Goal: Navigation & Orientation: Find specific page/section

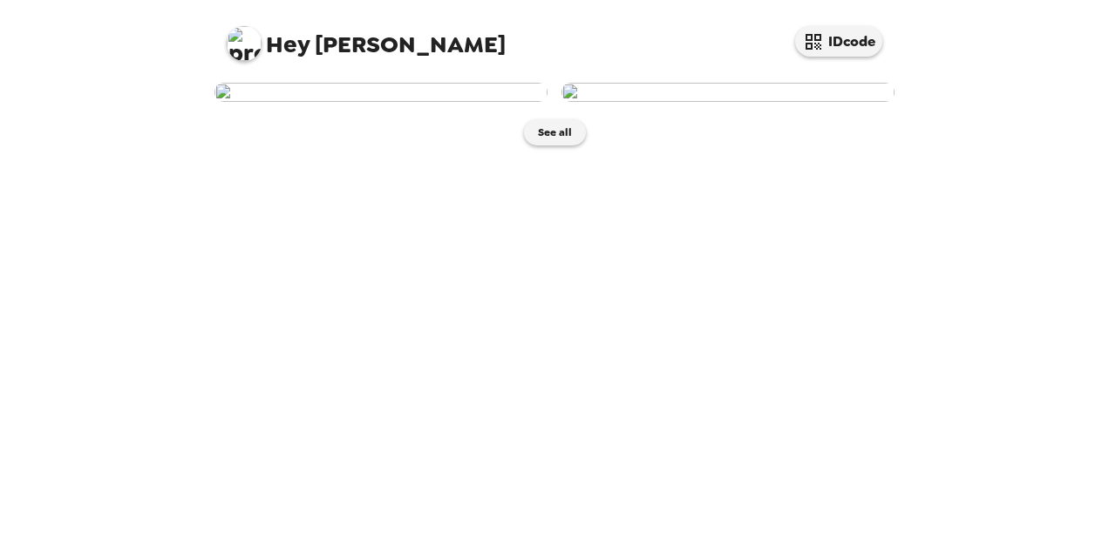
scroll to position [21, 0]
click at [542, 146] on button "See all" at bounding box center [555, 132] width 62 height 26
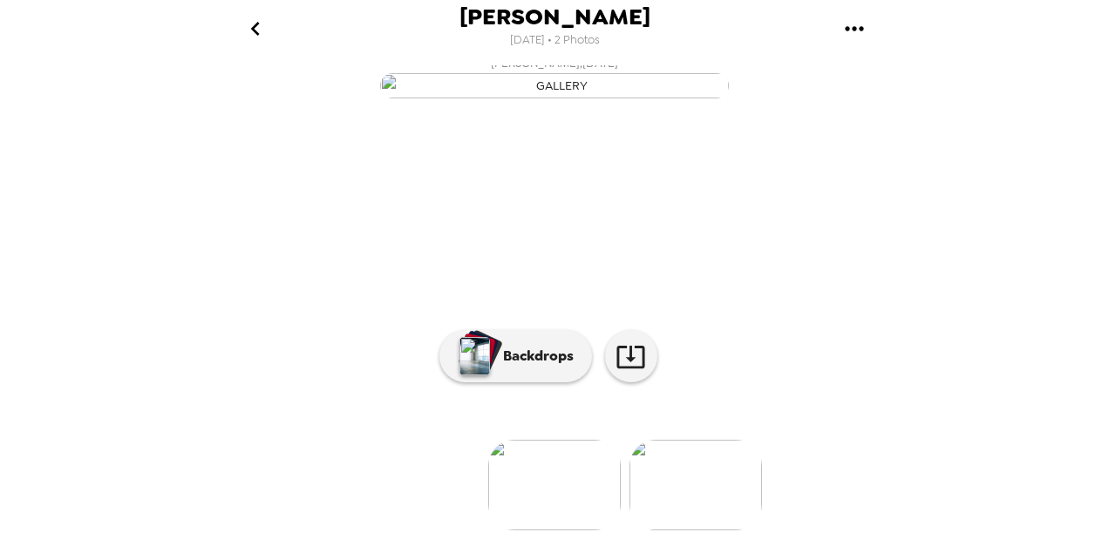
scroll to position [214, 0]
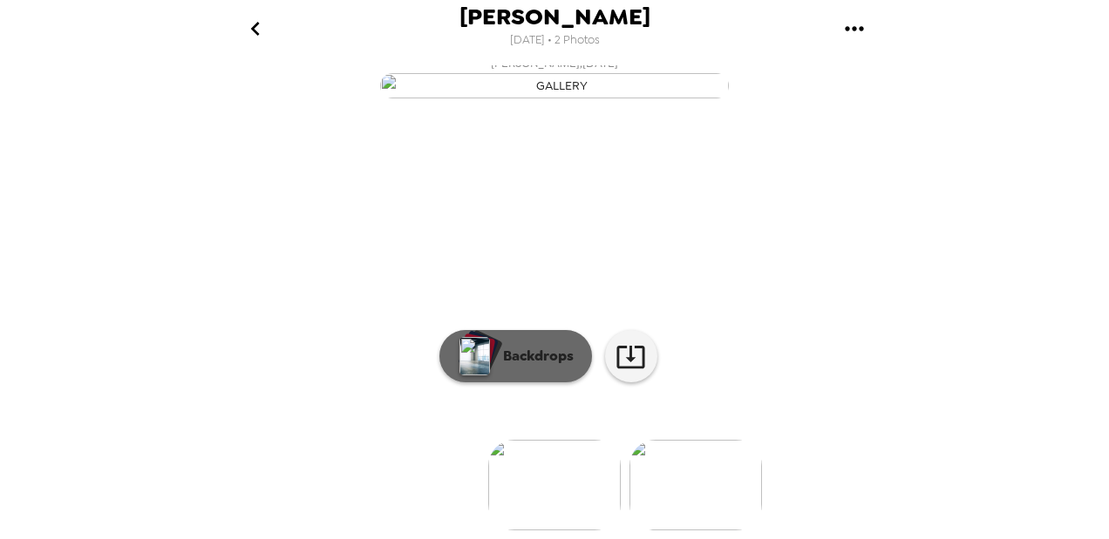
click at [523, 347] on p "Backdrops" at bounding box center [533, 356] width 79 height 21
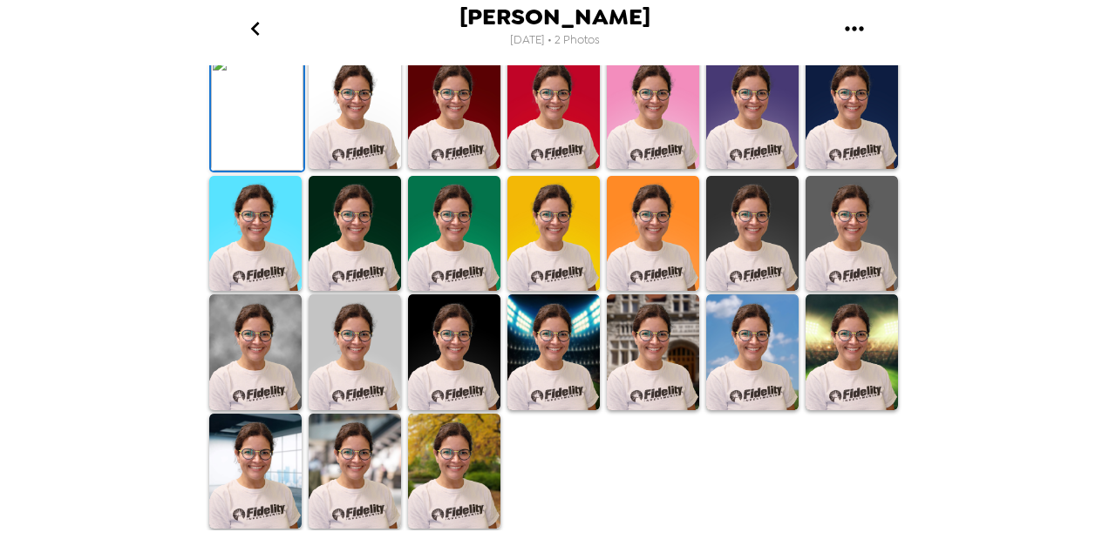
scroll to position [507, 0]
click at [254, 462] on img at bounding box center [255, 472] width 92 height 116
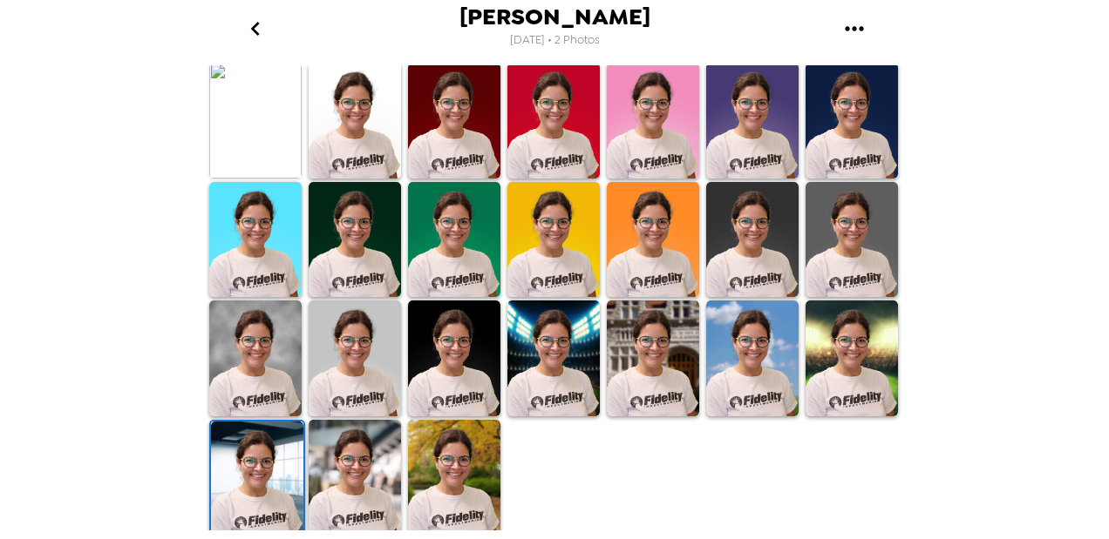
scroll to position [505, 0]
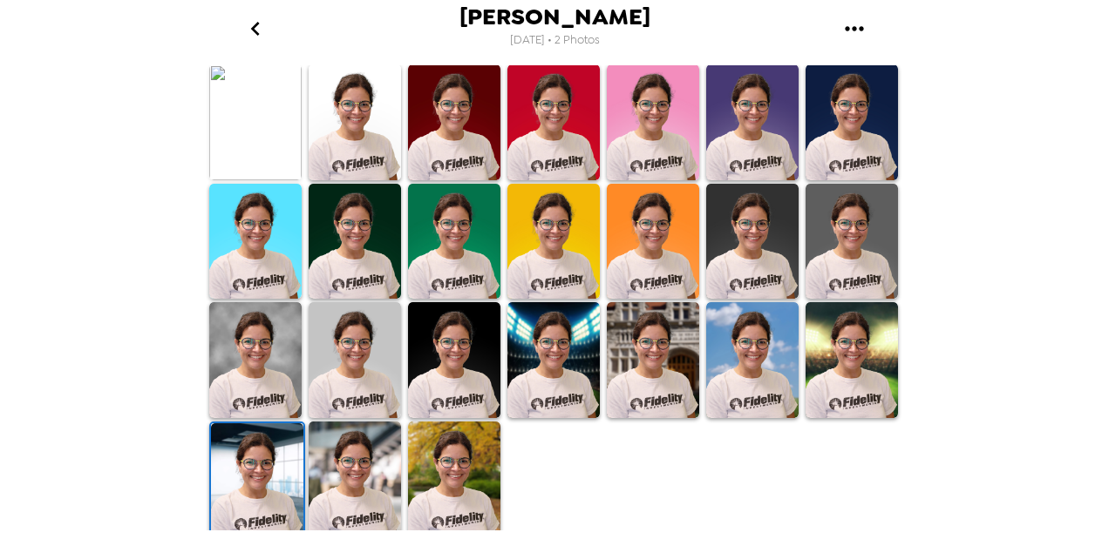
click at [335, 445] on img at bounding box center [355, 480] width 92 height 116
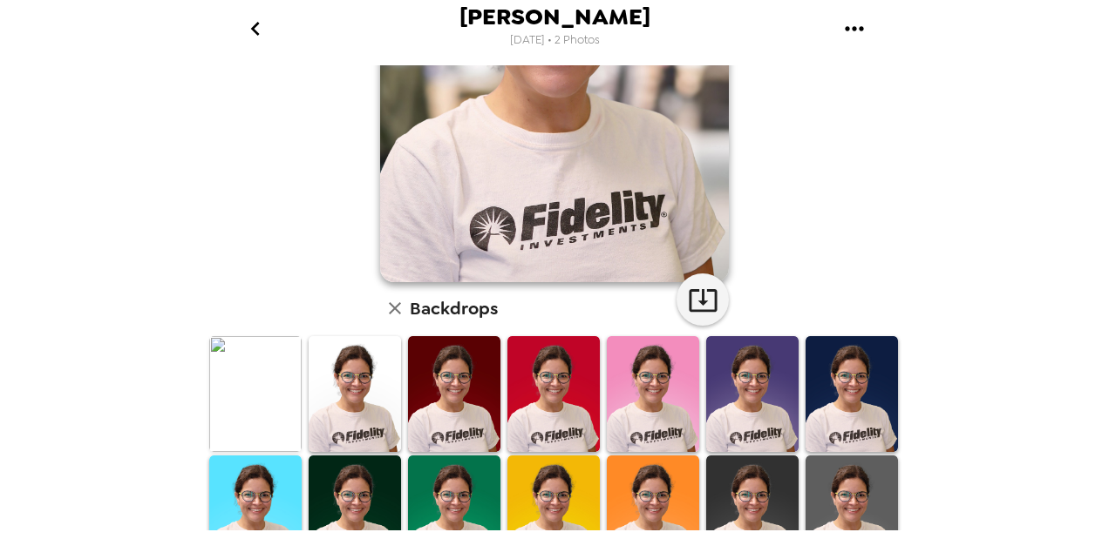
scroll to position [240, 0]
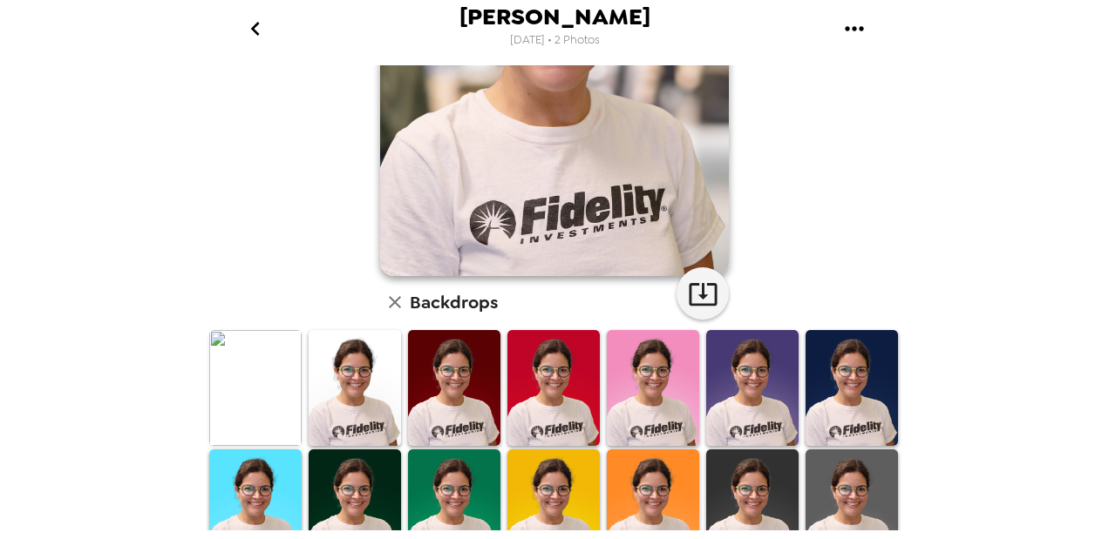
click at [248, 376] on img at bounding box center [255, 388] width 92 height 116
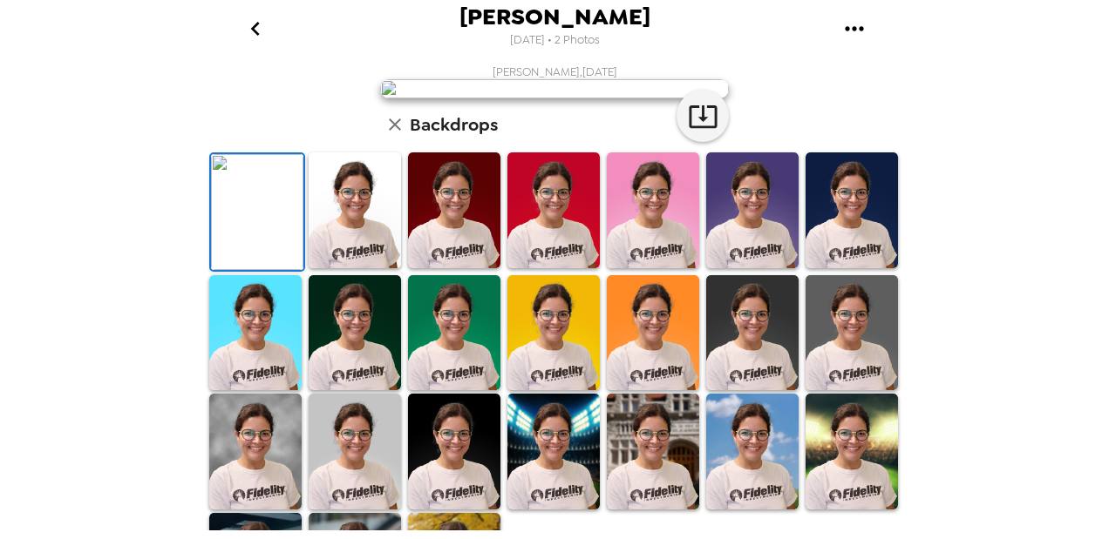
scroll to position [0, 0]
